Goal: Complete application form

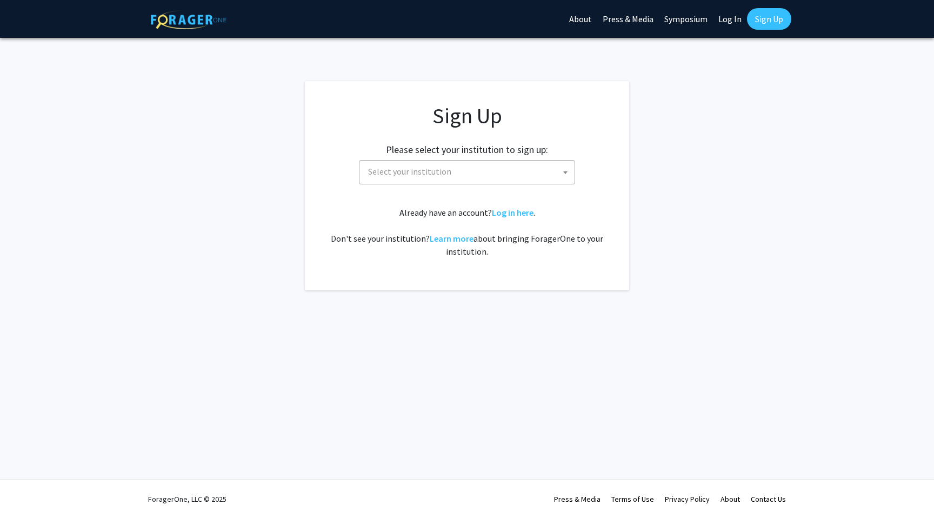
click at [532, 173] on span "Select your institution" at bounding box center [469, 171] width 211 height 22
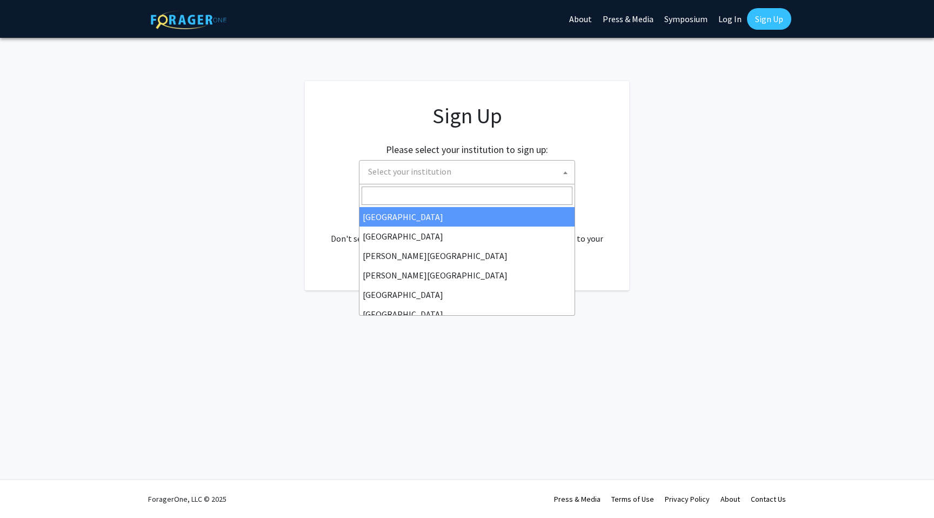
click at [459, 155] on h2 "Please select your institution to sign up:" at bounding box center [467, 150] width 162 height 12
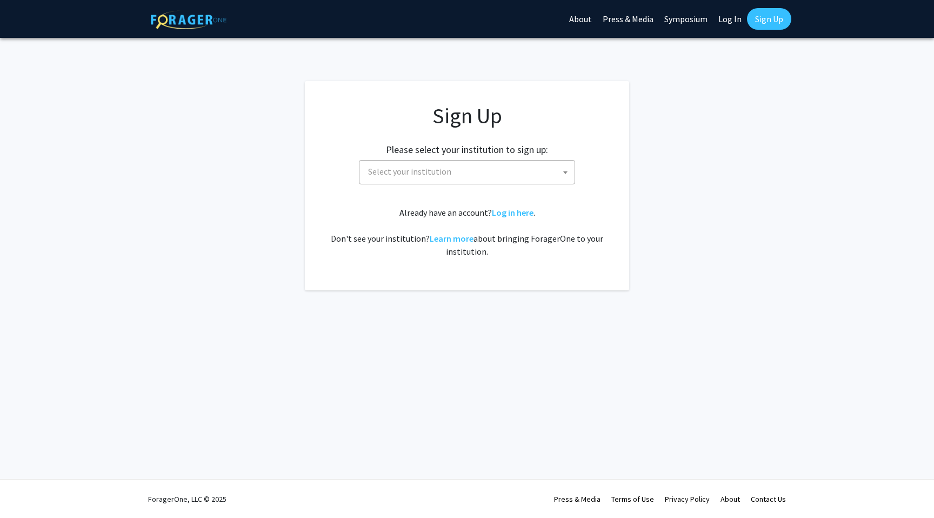
click at [445, 169] on span "Select your institution" at bounding box center [409, 171] width 83 height 11
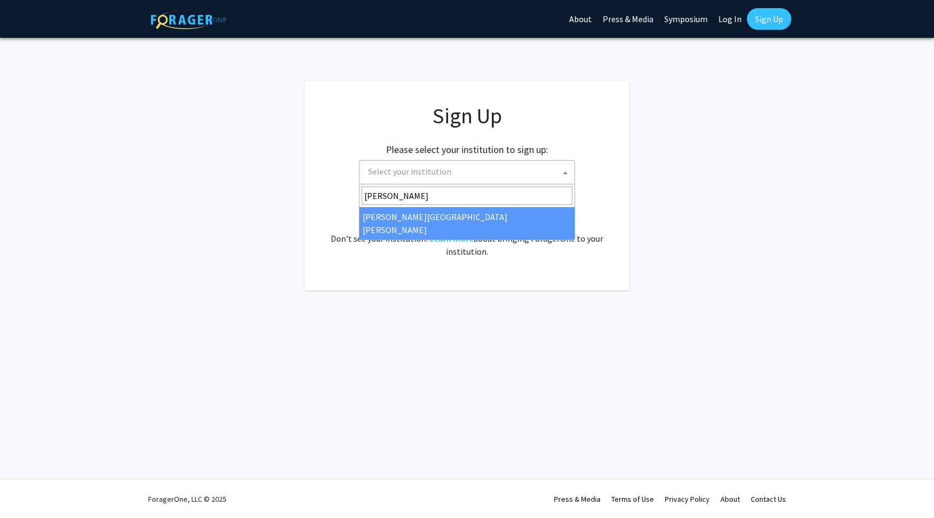
type input "[PERSON_NAME]"
select select "1"
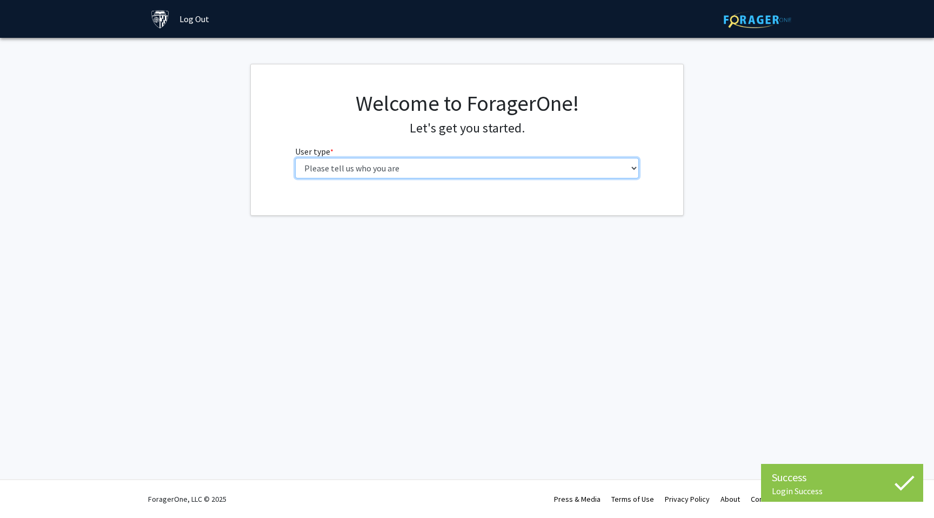
click at [513, 162] on select "Please tell us who you are Undergraduate Student Master's Student Doctoral Cand…" at bounding box center [467, 168] width 344 height 21
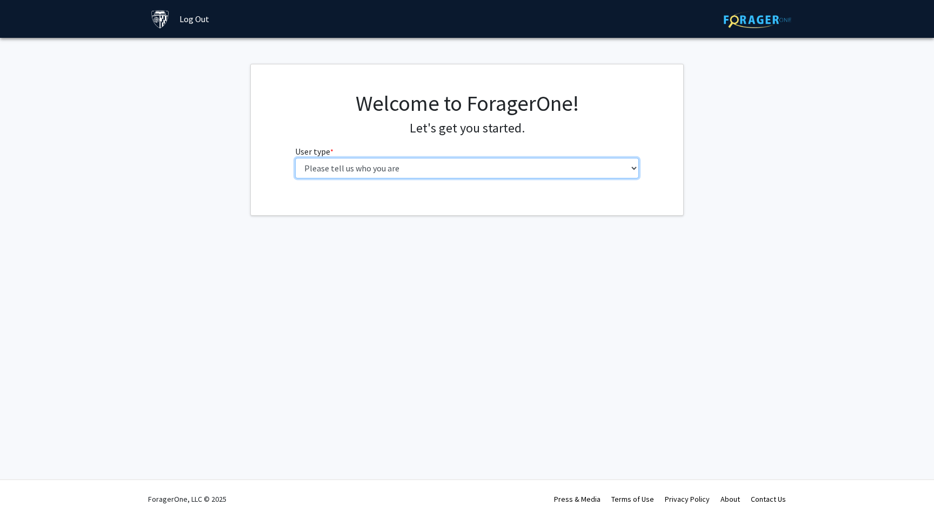
select select "2: masters"
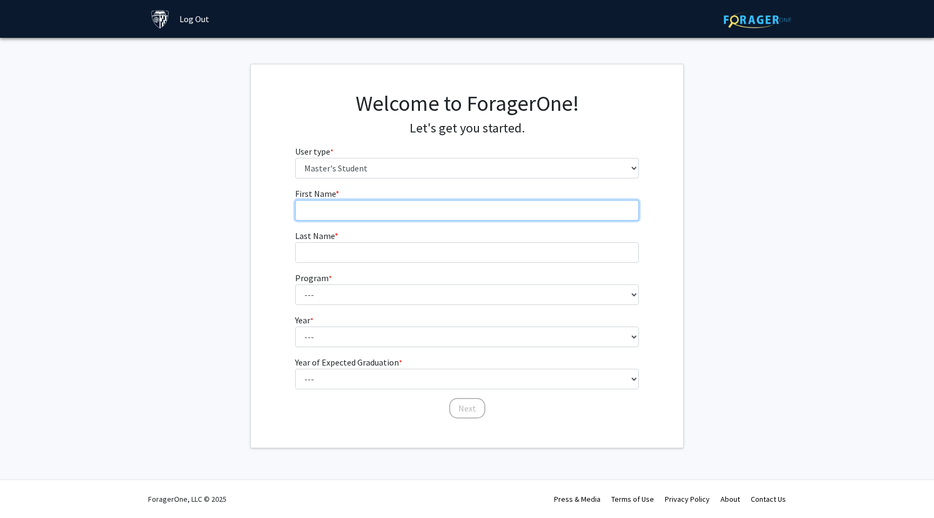
click at [520, 210] on input "First Name * required" at bounding box center [467, 210] width 344 height 21
type input "[PERSON_NAME]"
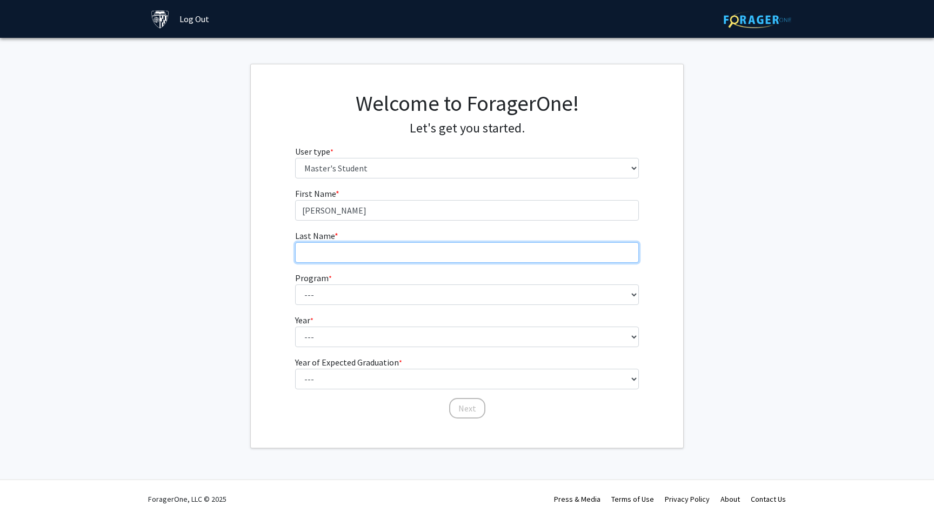
type input "Pezzini"
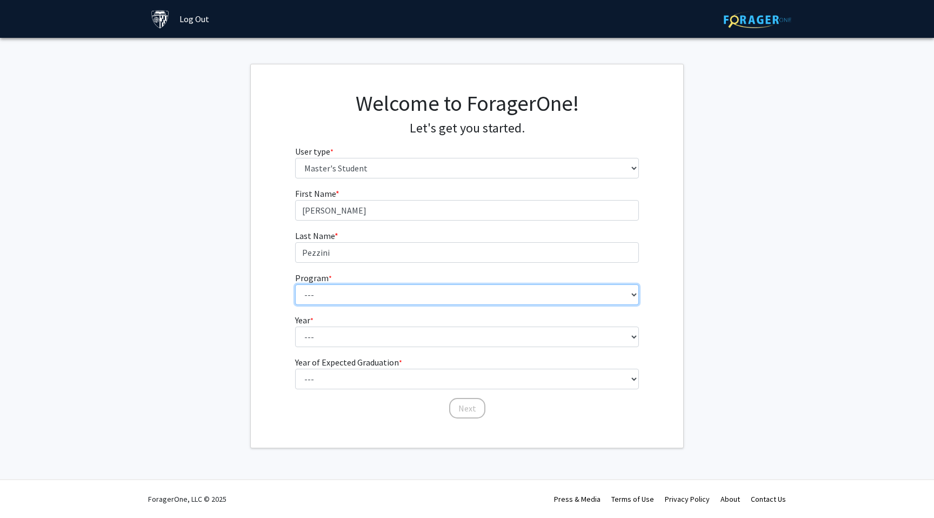
click at [366, 296] on select "--- Anatomy Education Applied and Computational Mathematics Applied Biomedical …" at bounding box center [467, 294] width 344 height 21
select select "26: 18"
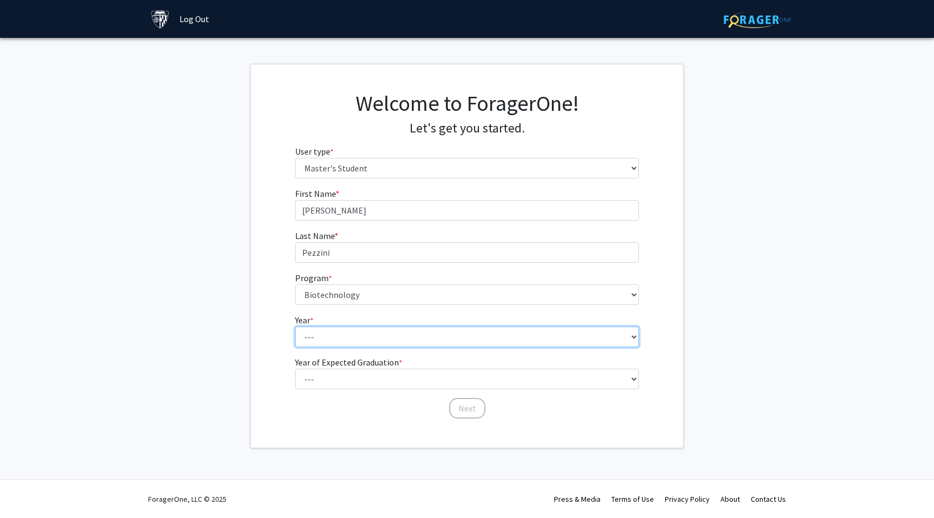
click at [381, 337] on select "--- First Year Second Year" at bounding box center [467, 336] width 344 height 21
select select "1: first_year"
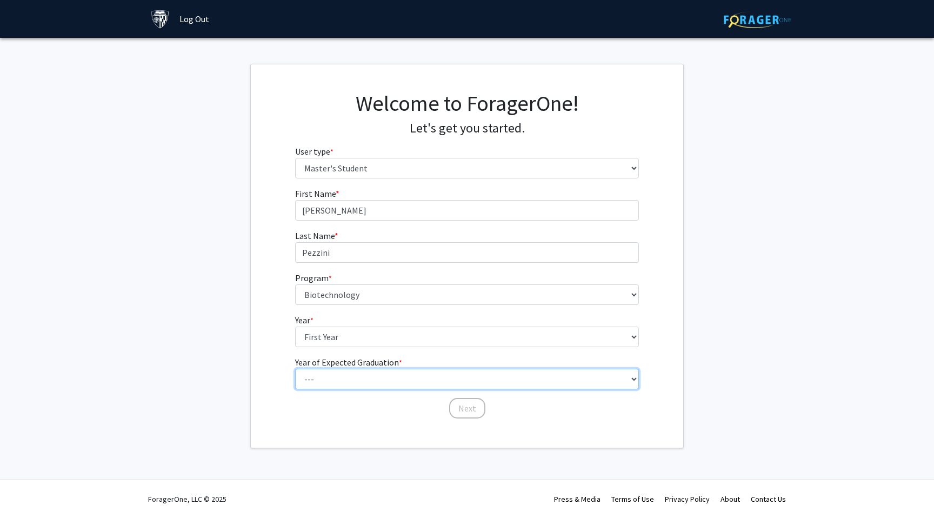
click at [380, 378] on select "--- 2025 2026 2027 2028 2029 2030 2031 2032 2033 2034" at bounding box center [467, 379] width 344 height 21
select select "4: 2028"
click at [479, 371] on select "--- 2025 2026 2027 2028 2029 2030 2031 2032 2033 2034" at bounding box center [467, 379] width 344 height 21
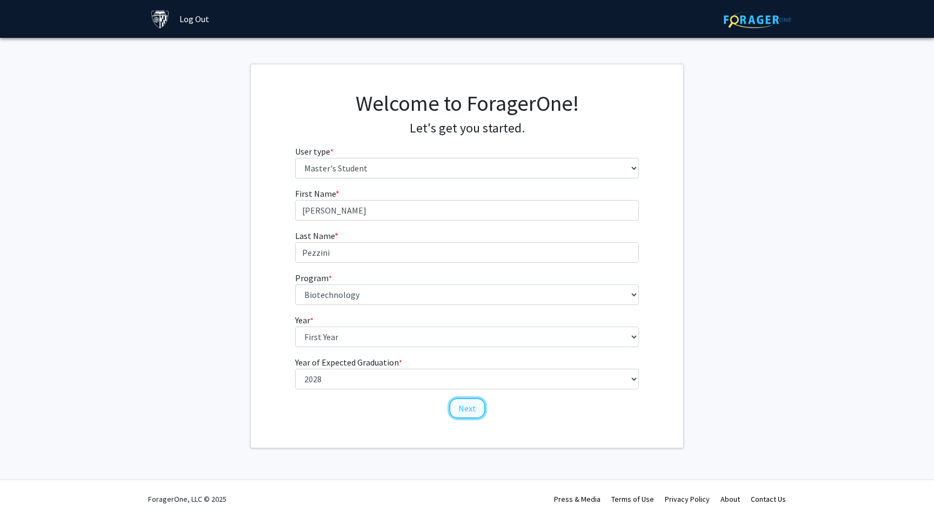
click at [471, 409] on button "Next" at bounding box center [467, 408] width 36 height 21
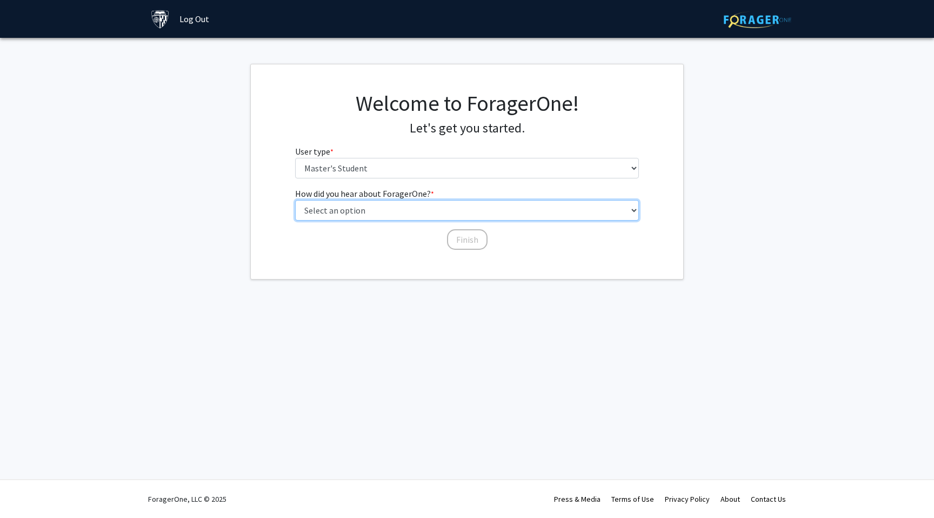
click at [464, 213] on select "Select an option Peer/student recommendation Faculty/staff recommendation Unive…" at bounding box center [467, 210] width 344 height 21
select select "3: university_website"
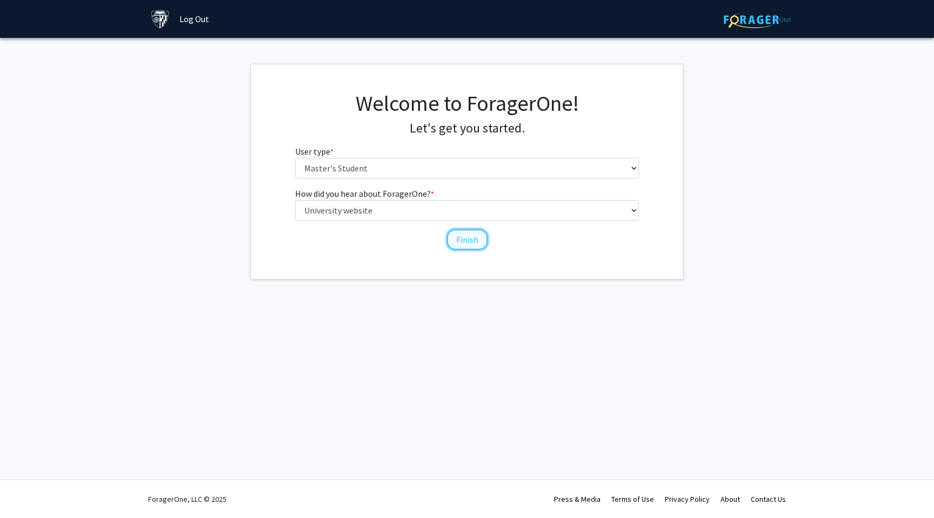
click at [466, 241] on button "Finish" at bounding box center [467, 239] width 41 height 21
